Goal: Navigation & Orientation: Find specific page/section

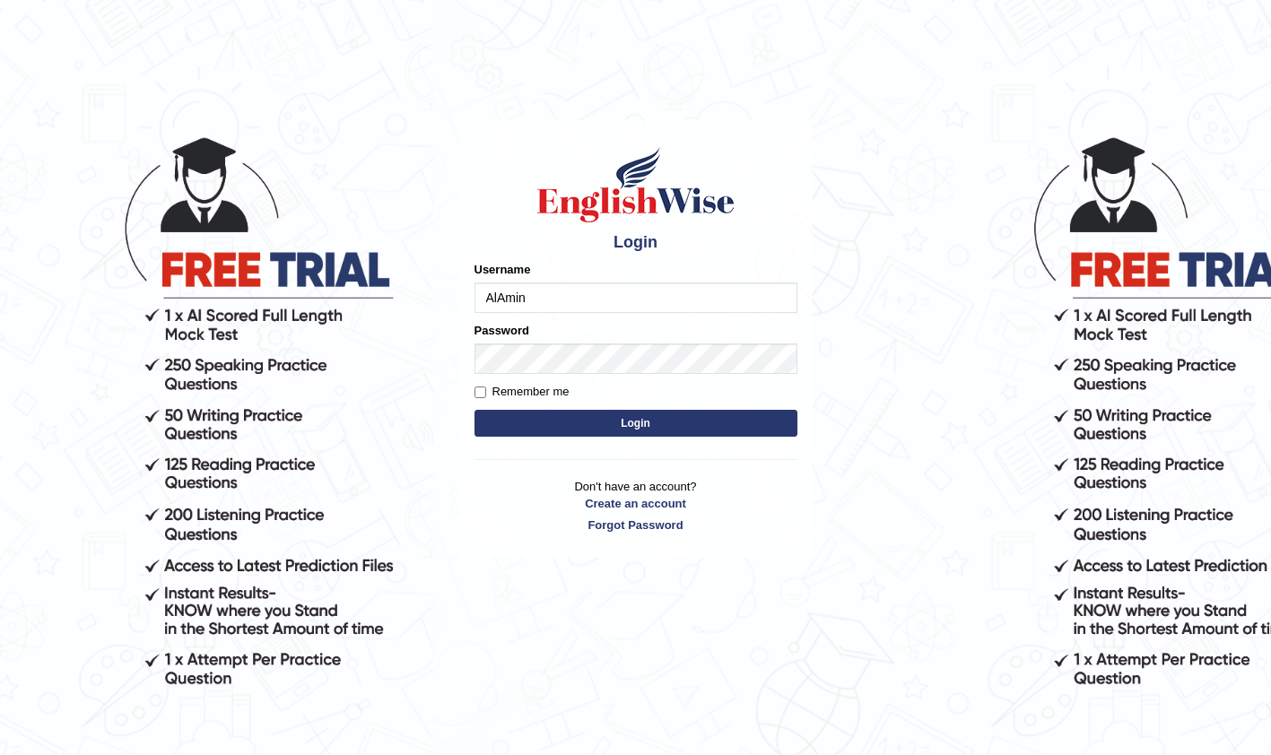
click at [615, 429] on button "Login" at bounding box center [636, 423] width 323 height 27
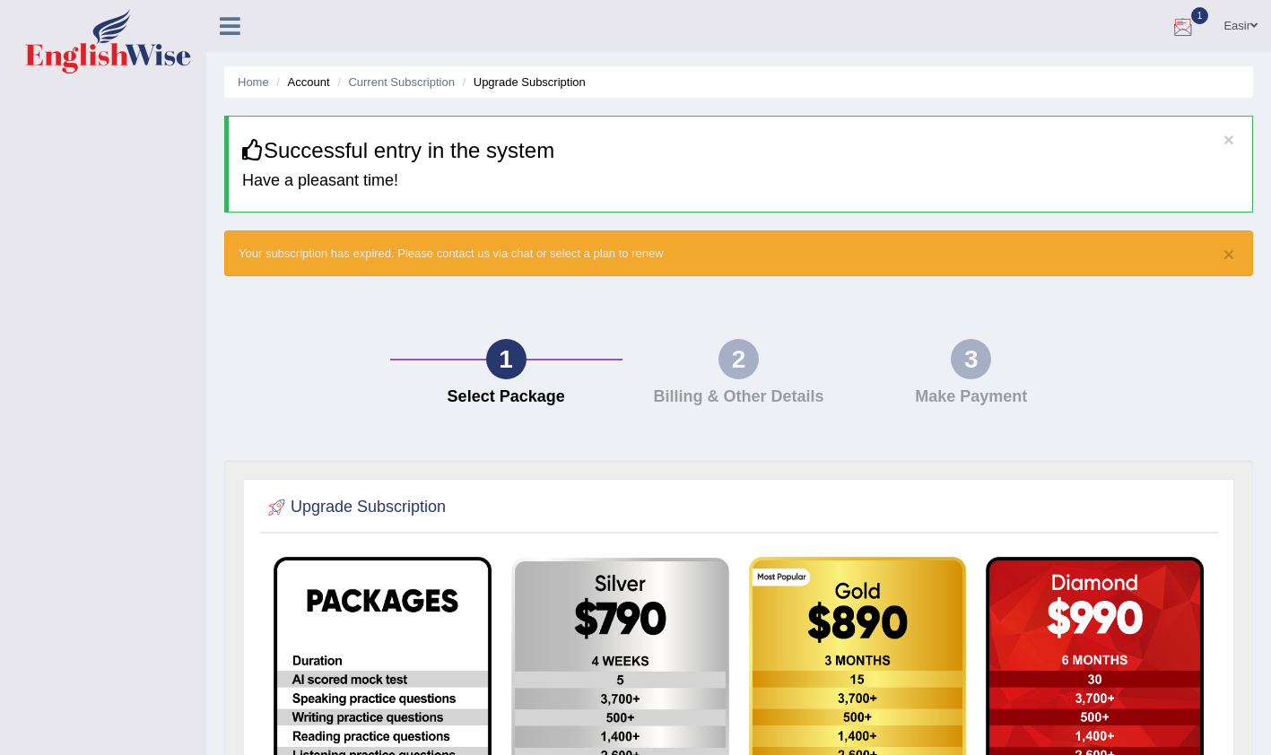
click at [1184, 31] on div at bounding box center [1183, 26] width 27 height 27
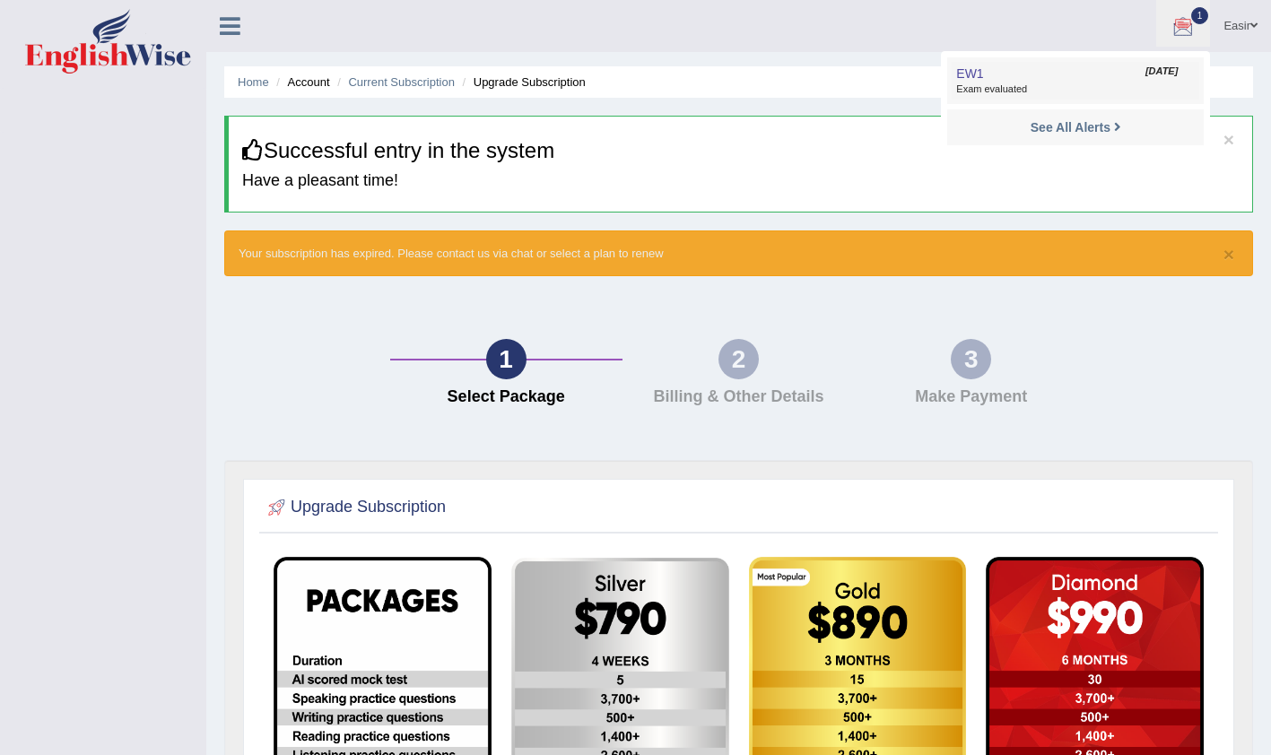
click at [1026, 90] on span "Exam evaluated" at bounding box center [1075, 90] width 239 height 14
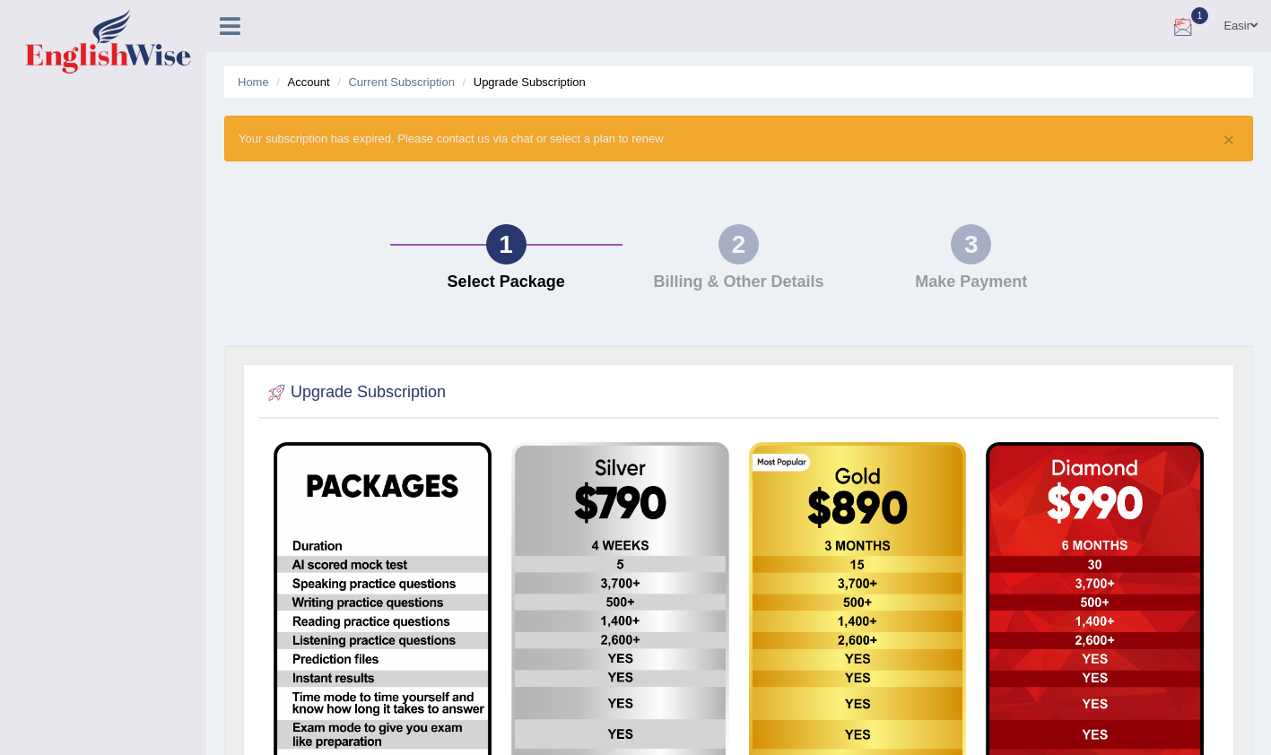
click at [1194, 25] on div at bounding box center [1183, 26] width 27 height 27
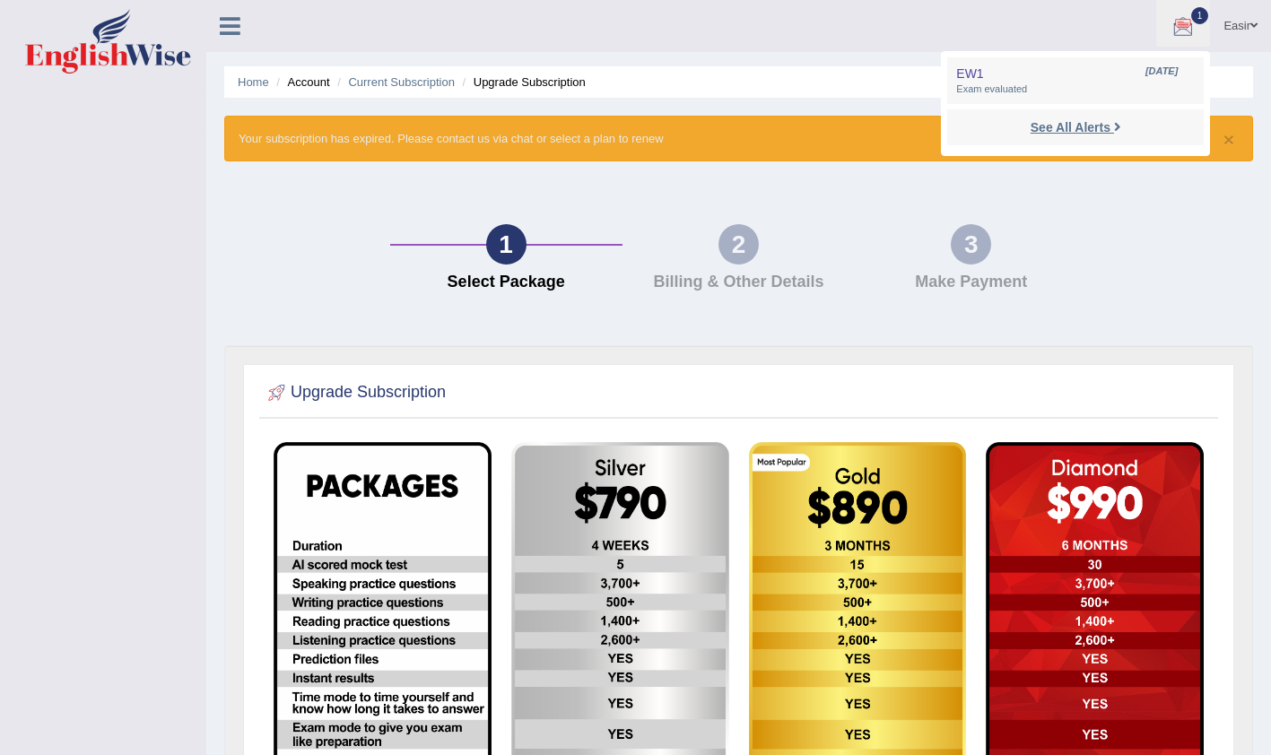
click at [1100, 124] on strong "See All Alerts" at bounding box center [1071, 127] width 80 height 14
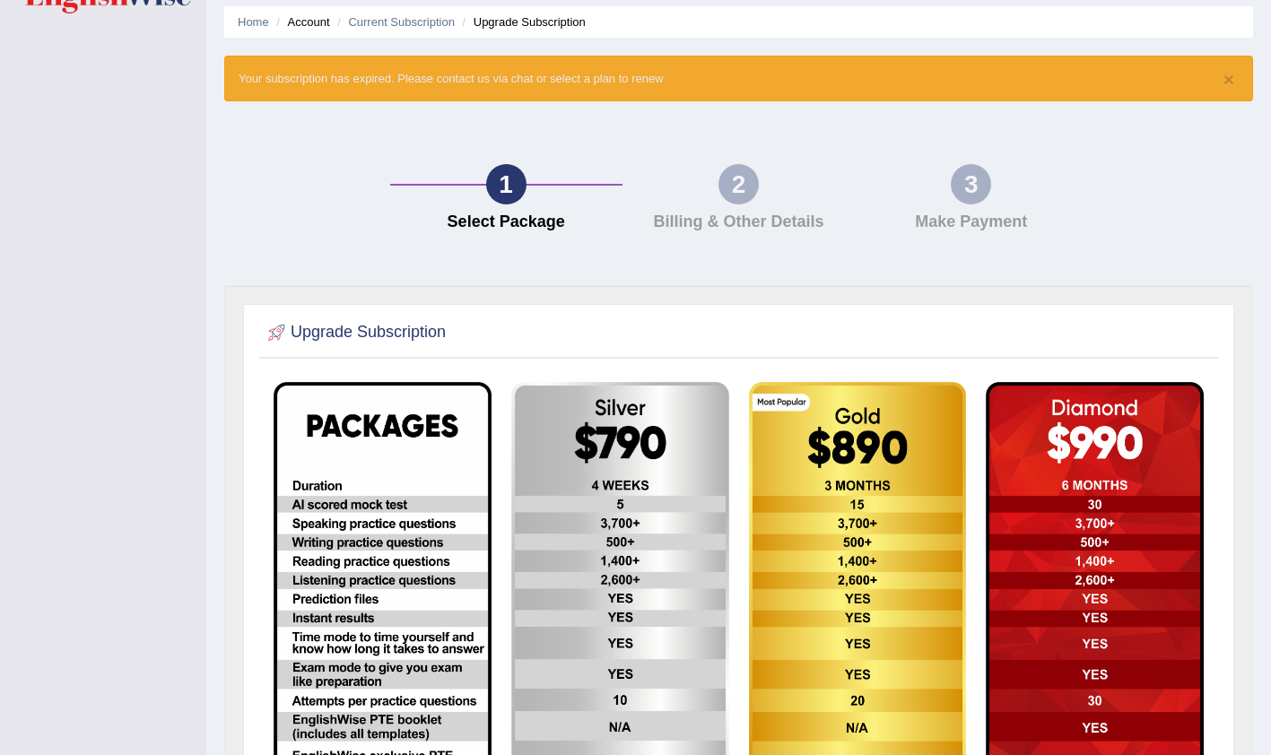
scroll to position [1, 0]
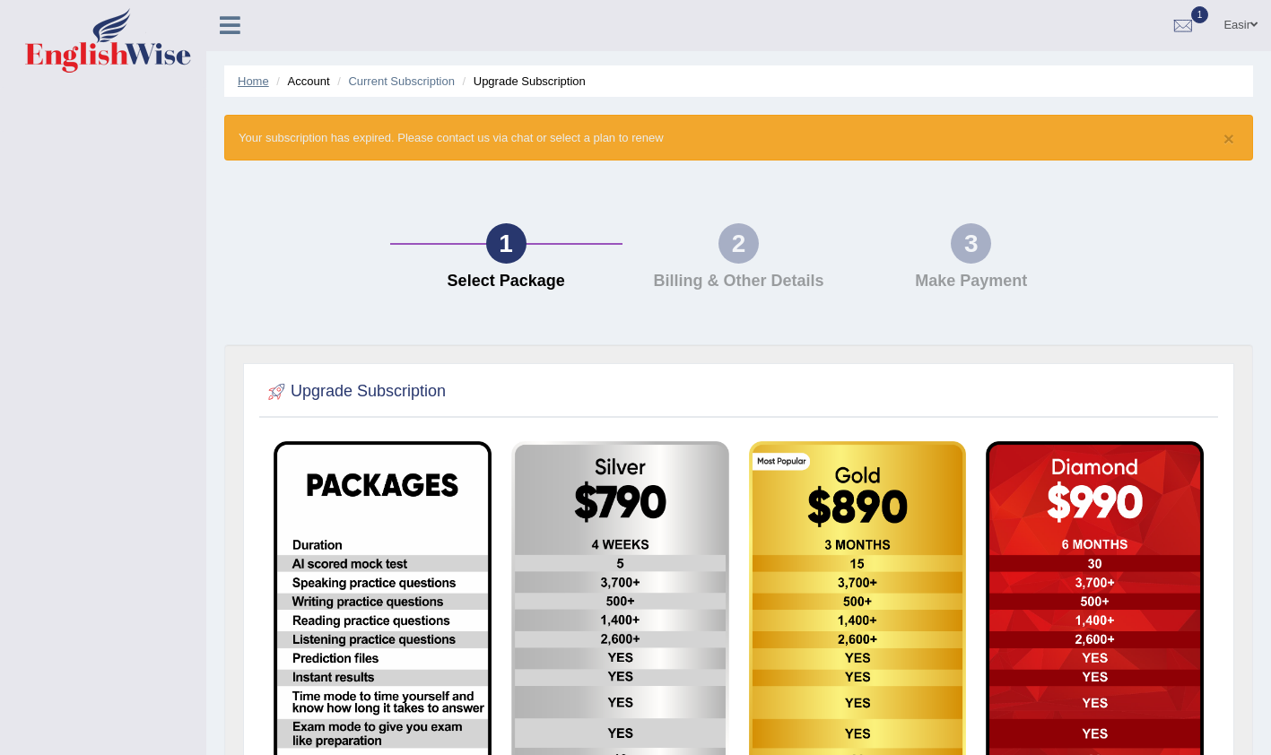
click at [258, 82] on link "Home" at bounding box center [253, 80] width 31 height 13
